Goal: Use online tool/utility: Utilize a website feature to perform a specific function

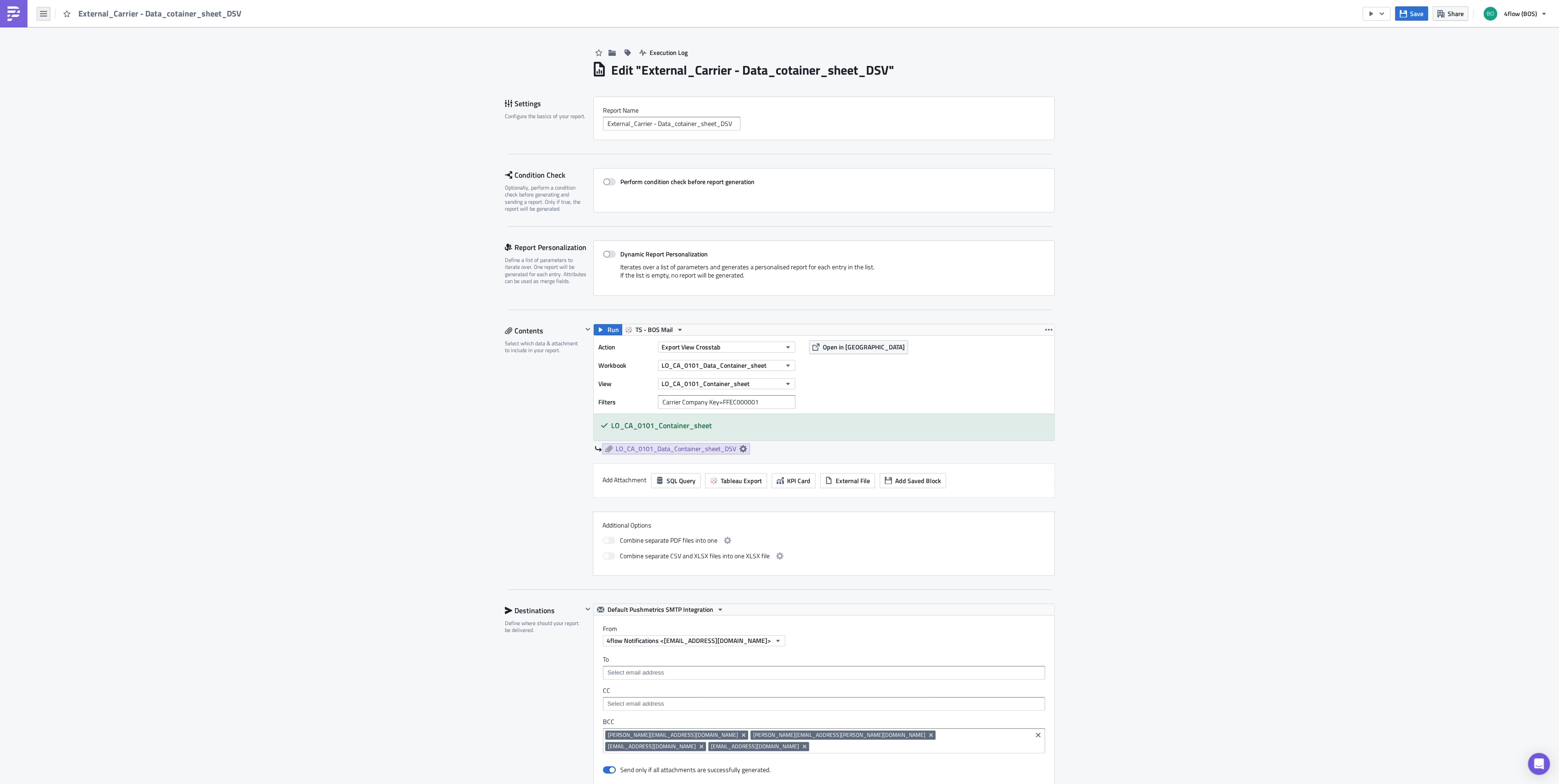
click at [46, 12] on icon "button" at bounding box center [44, 14] width 7 height 7
click at [78, 60] on div "Explore" at bounding box center [83, 64] width 61 height 9
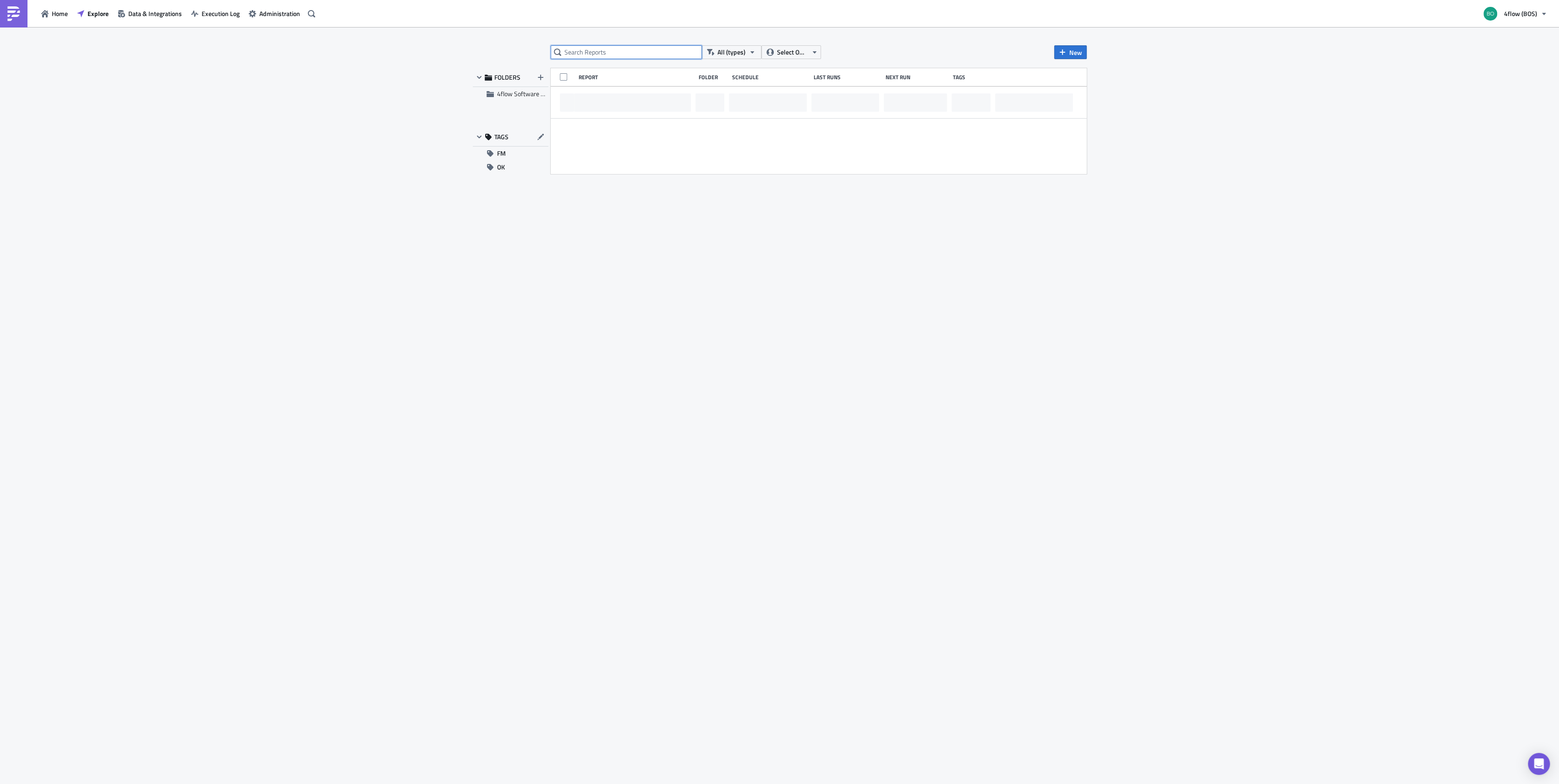
click at [609, 55] on input "text" at bounding box center [626, 52] width 151 height 14
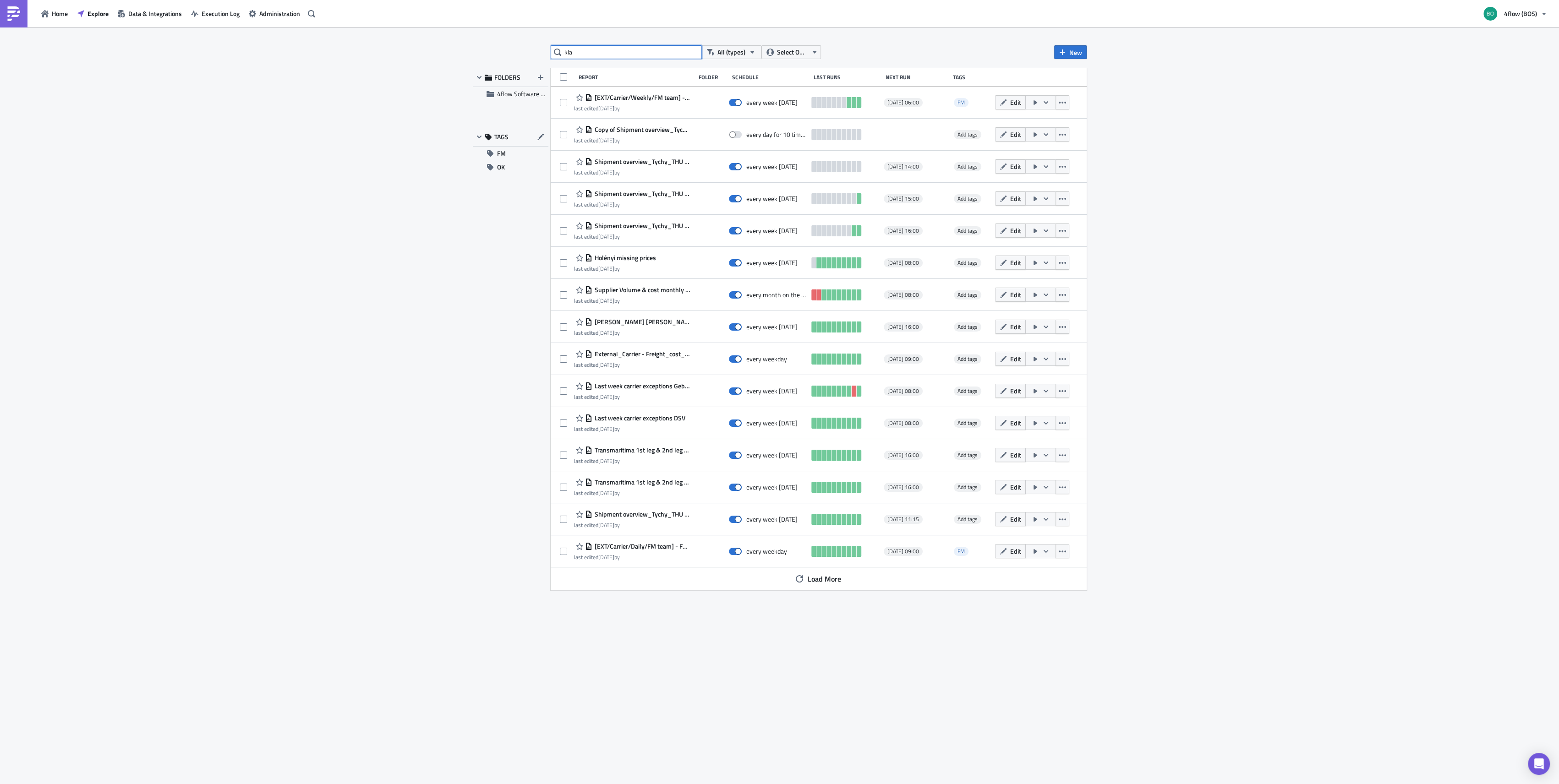
type input "kla"
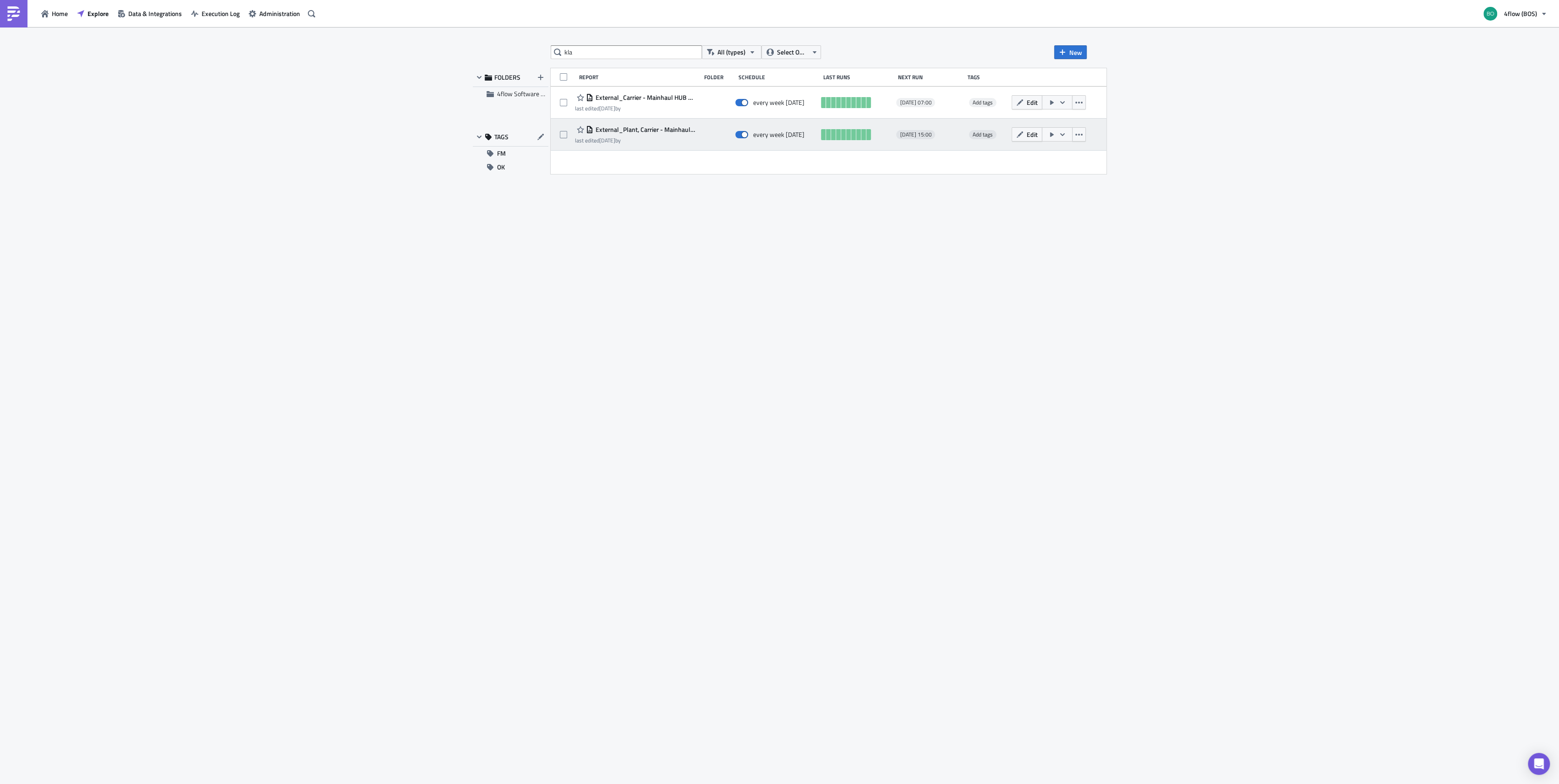
click at [1066, 136] on icon "button" at bounding box center [1062, 134] width 7 height 7
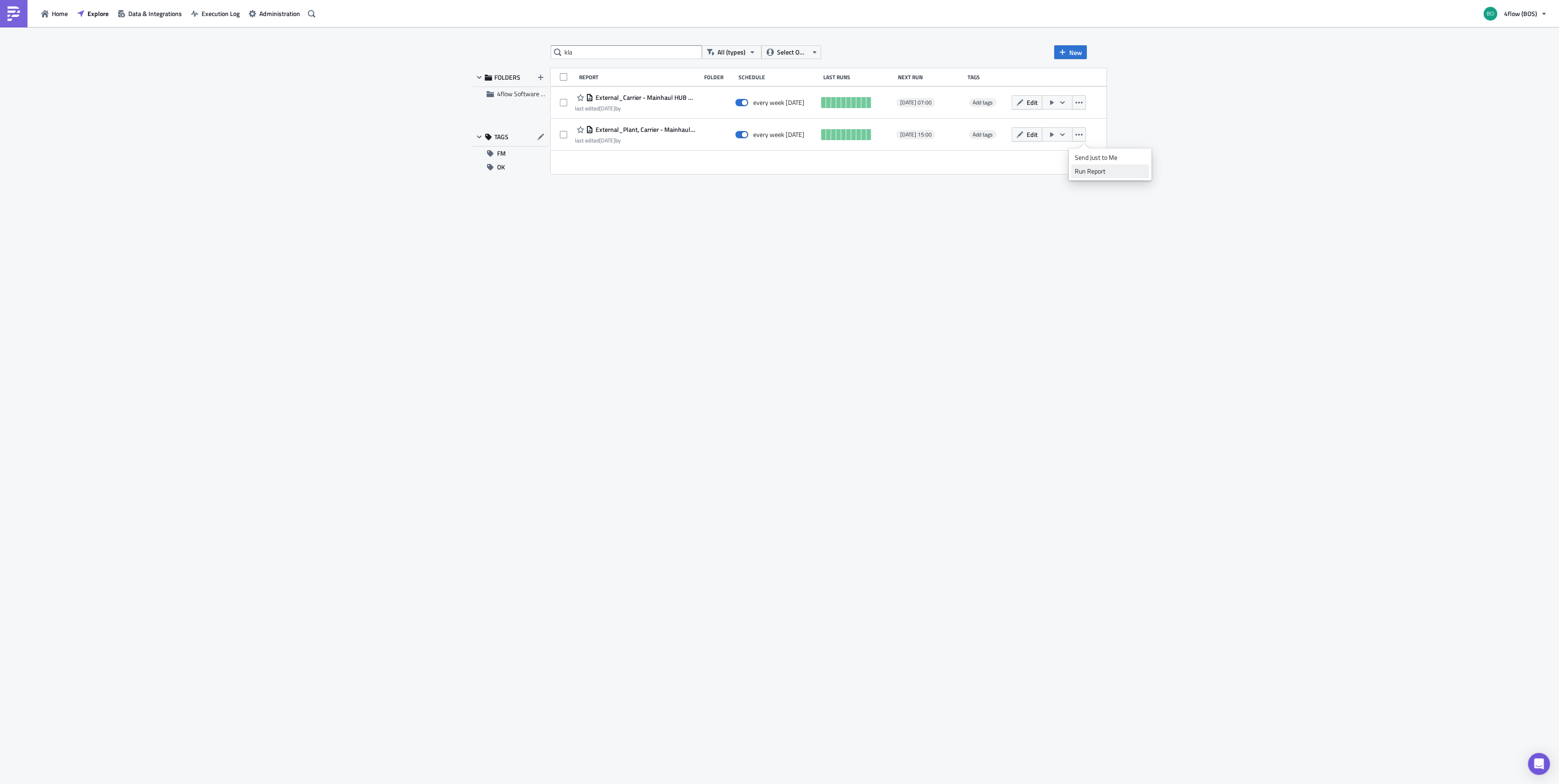
click at [1103, 173] on div "Run Report" at bounding box center [1110, 171] width 71 height 9
